Goal: Task Accomplishment & Management: Manage account settings

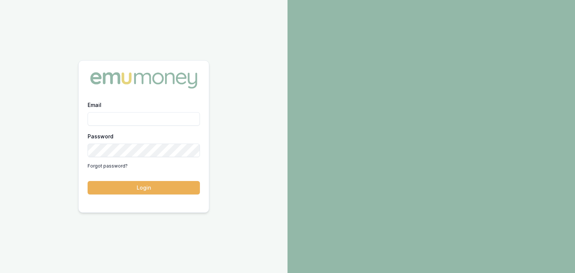
click at [106, 112] on input "Email" at bounding box center [144, 118] width 112 height 13
type input "pinkesh.patel@emumoney.com.au"
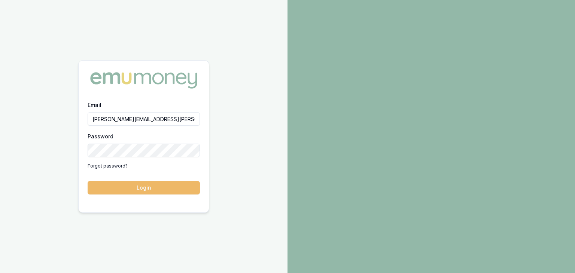
click at [143, 189] on button "Login" at bounding box center [144, 187] width 112 height 13
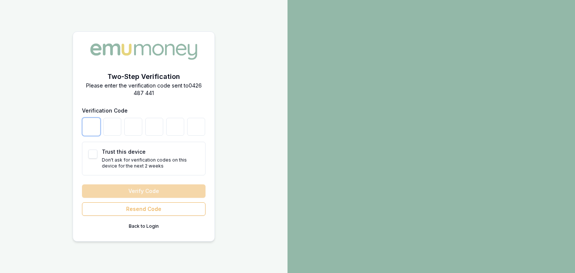
click at [89, 132] on input "number" at bounding box center [91, 127] width 18 height 18
type input "2"
type input "0"
type input "5"
type input "4"
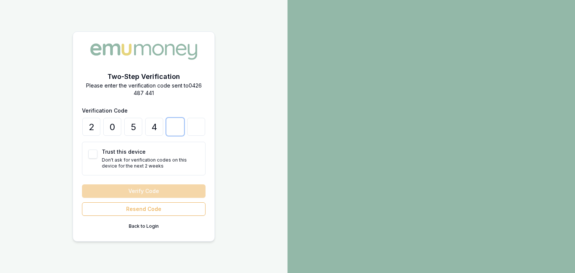
type input "5"
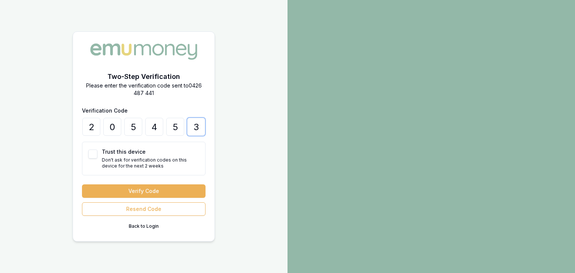
type input "3"
click at [95, 153] on button "Trust this device" at bounding box center [92, 154] width 9 height 9
checkbox input "true"
click at [118, 192] on button "Verify Code" at bounding box center [143, 190] width 123 height 13
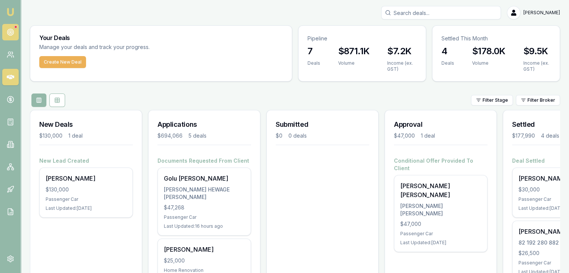
click at [9, 36] on link at bounding box center [10, 32] width 16 height 16
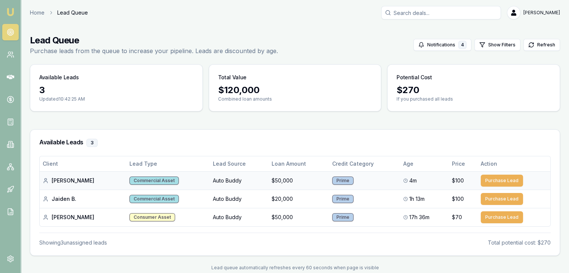
click at [211, 181] on td "Auto Buddy" at bounding box center [239, 180] width 59 height 18
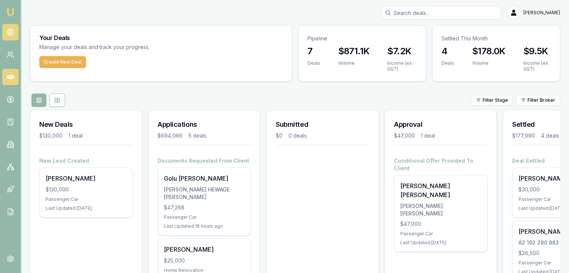
click at [10, 34] on circle at bounding box center [11, 32] width 4 height 4
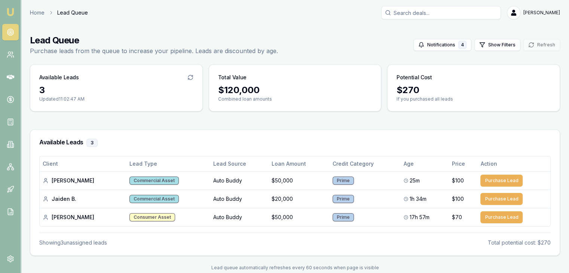
click at [13, 12] on img at bounding box center [10, 11] width 9 height 9
click at [8, 7] on img at bounding box center [10, 11] width 9 height 9
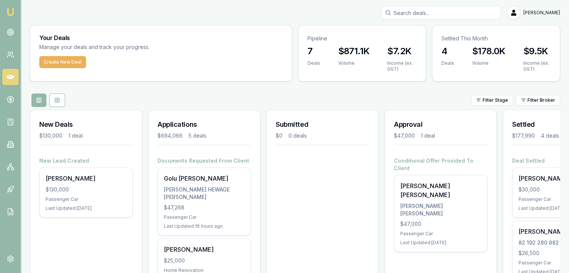
click at [150, 15] on div "[PERSON_NAME]" at bounding box center [295, 12] width 530 height 13
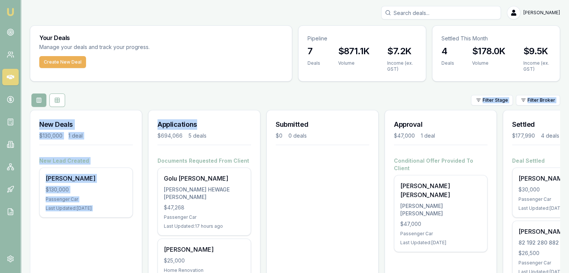
click at [256, 108] on div "Your Deals Manage your deals and track your progress. Create New Deal Pipeline …" at bounding box center [295, 262] width 530 height 474
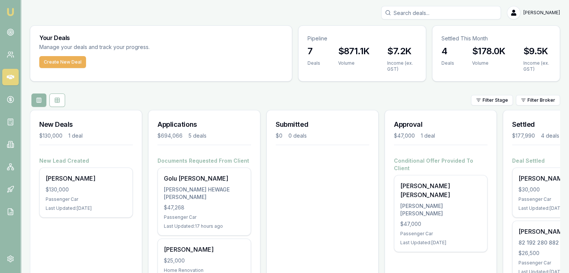
click at [253, 105] on div "Filter Stage Filter Broker" at bounding box center [295, 100] width 530 height 13
click at [10, 31] on icon at bounding box center [10, 31] width 7 height 7
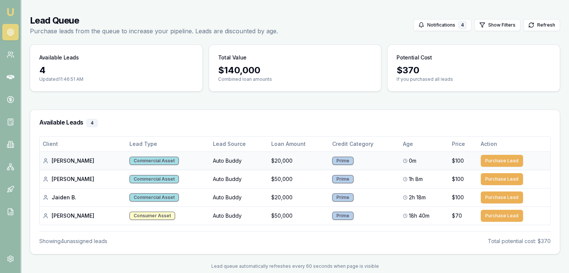
scroll to position [30, 0]
